Goal: Task Accomplishment & Management: Complete application form

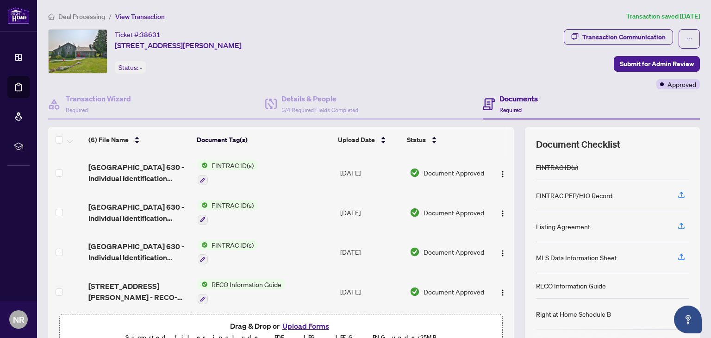
scroll to position [81, 0]
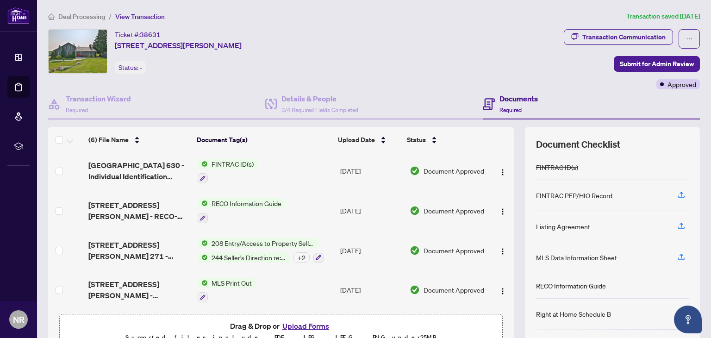
click at [301, 326] on button "Upload Forms" at bounding box center [306, 326] width 52 height 12
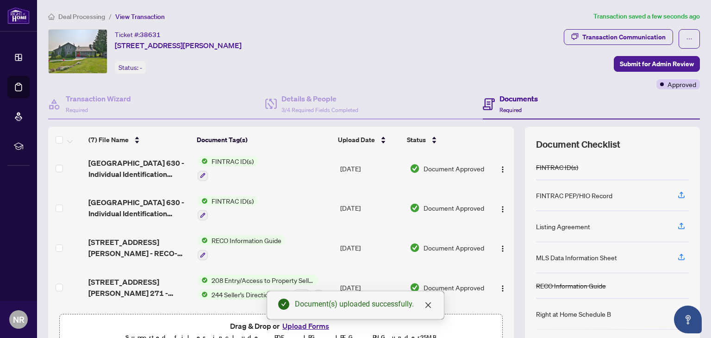
scroll to position [0, 0]
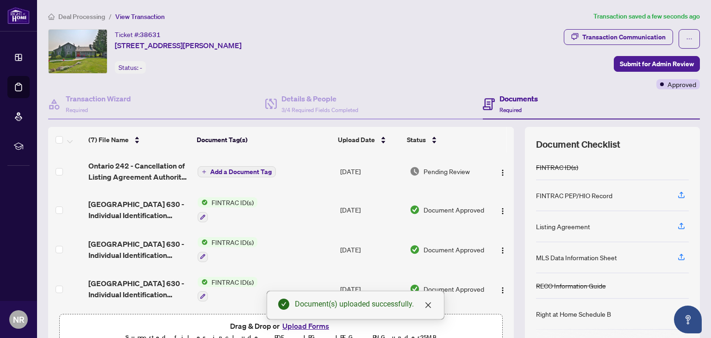
click at [250, 172] on span "Add a Document Tag" at bounding box center [241, 172] width 62 height 6
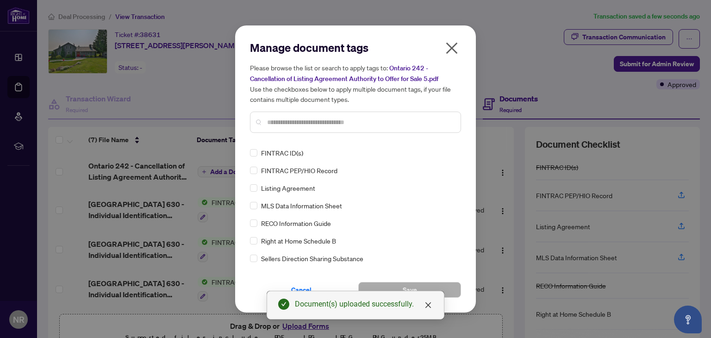
click at [286, 117] on input "text" at bounding box center [360, 122] width 186 height 10
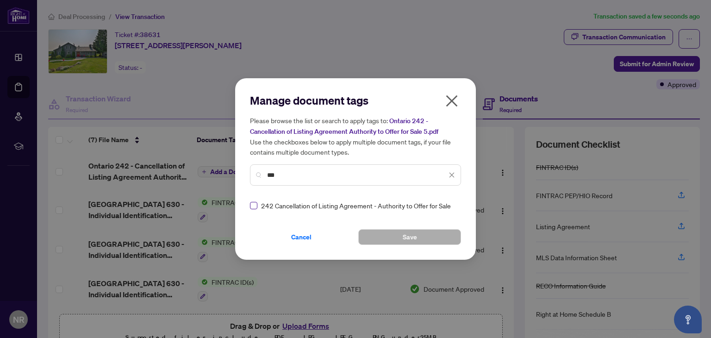
type input "***"
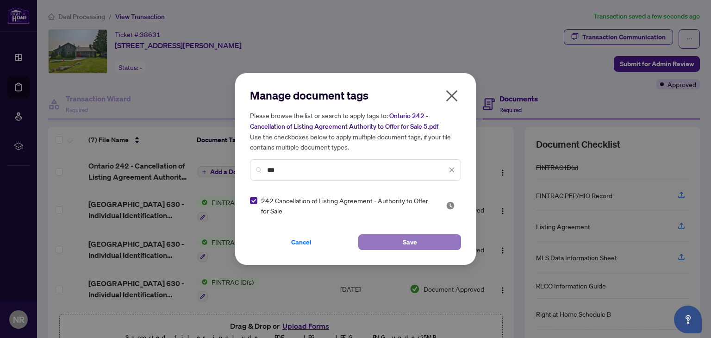
click at [397, 246] on button "Save" at bounding box center [409, 242] width 103 height 16
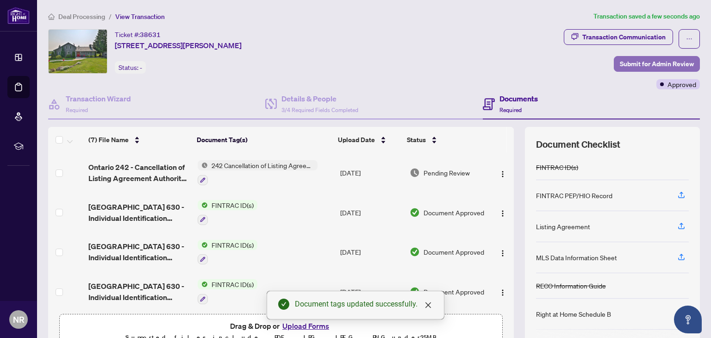
click at [653, 64] on span "Submit for Admin Review" at bounding box center [657, 63] width 74 height 15
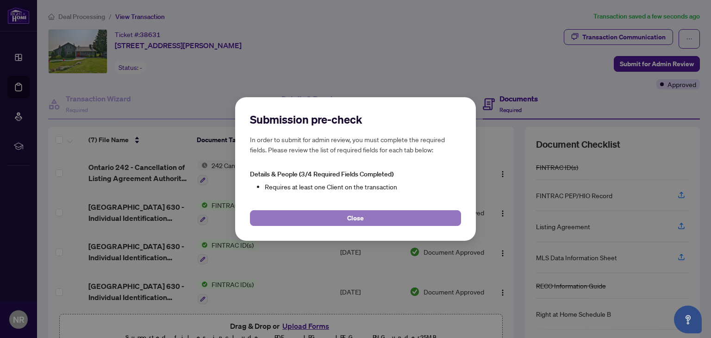
click at [364, 216] on button "Close" at bounding box center [355, 218] width 211 height 16
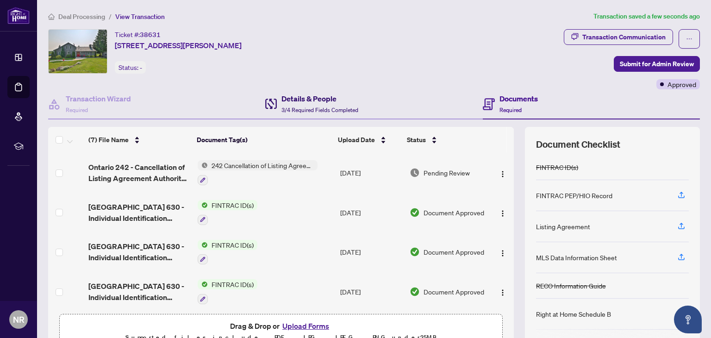
click at [315, 100] on h4 "Details & People" at bounding box center [320, 98] width 77 height 11
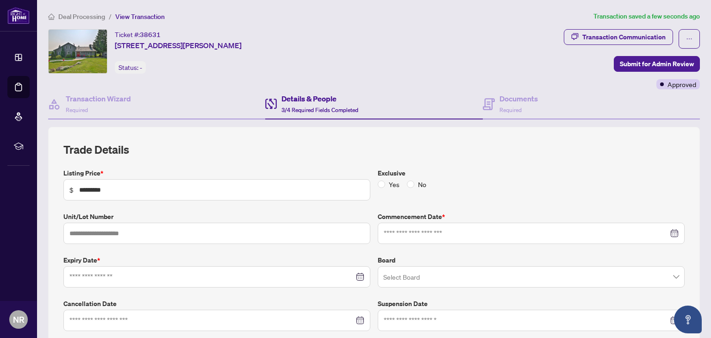
type input "**********"
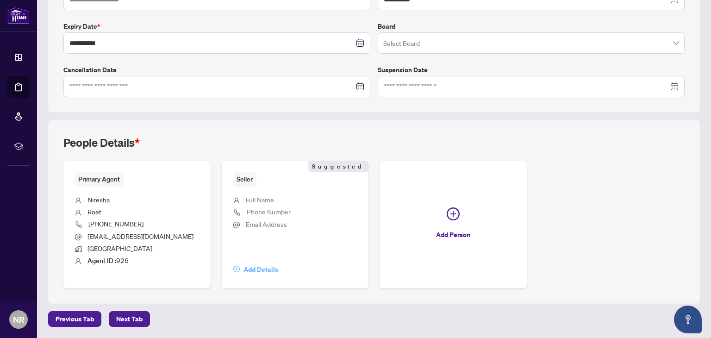
click at [251, 269] on span "Add Details" at bounding box center [261, 269] width 35 height 15
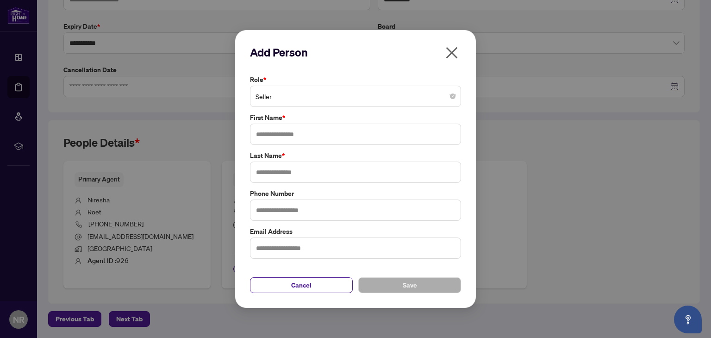
click at [278, 96] on span "Seller" at bounding box center [356, 97] width 200 height 18
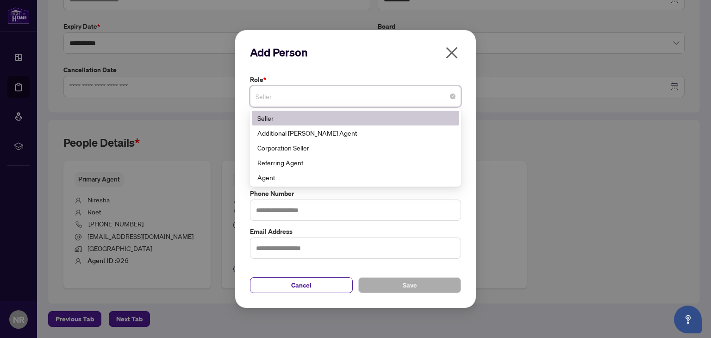
click at [266, 118] on div "Seller" at bounding box center [355, 118] width 196 height 10
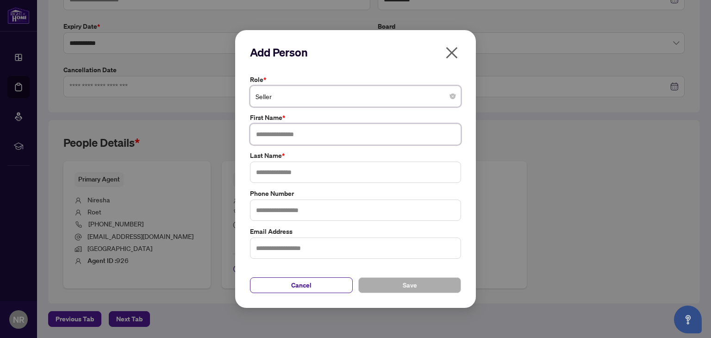
click at [314, 140] on input "text" at bounding box center [355, 134] width 211 height 21
type input "***"
type input "*********"
click at [400, 289] on button "Save" at bounding box center [409, 285] width 103 height 16
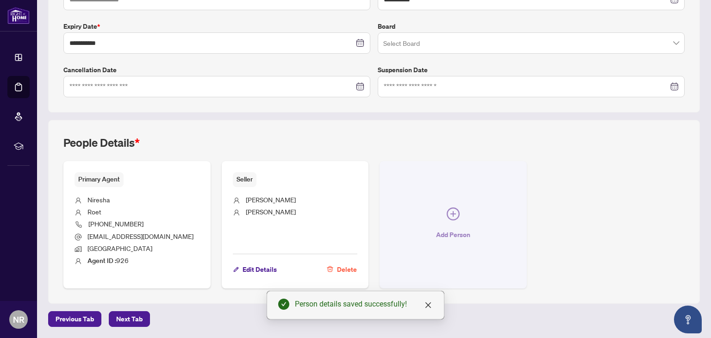
scroll to position [0, 0]
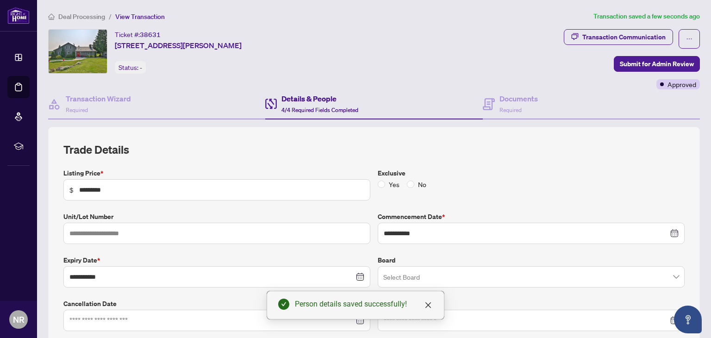
click at [631, 71] on div "Transaction Communication Submit for Admin Review Approved" at bounding box center [632, 59] width 136 height 60
click at [631, 68] on span "Submit for Admin Review" at bounding box center [657, 63] width 74 height 15
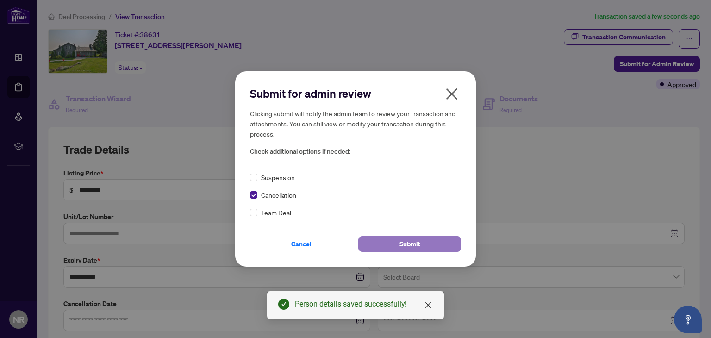
click at [398, 246] on button "Submit" at bounding box center [409, 244] width 103 height 16
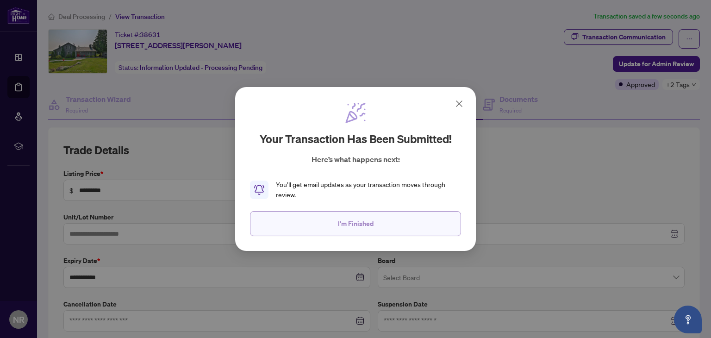
click at [358, 222] on span "I'm Finished" at bounding box center [356, 223] width 36 height 15
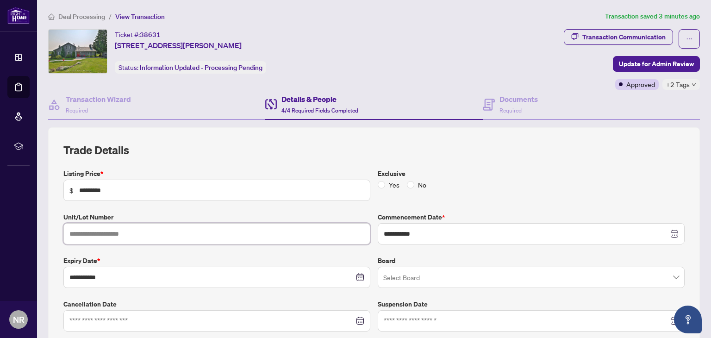
click at [358, 223] on input "text" at bounding box center [216, 233] width 307 height 21
